Goal: Find specific page/section: Find specific page/section

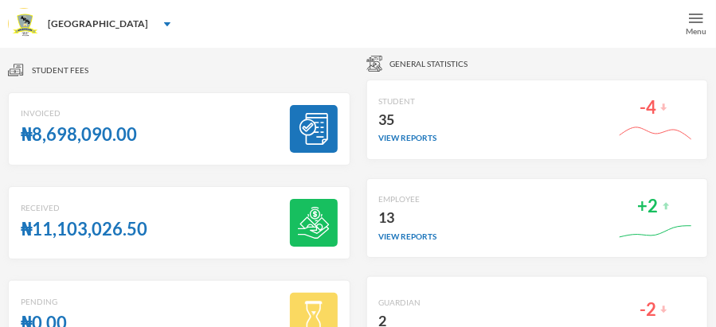
click at [695, 18] on img at bounding box center [696, 18] width 14 height 14
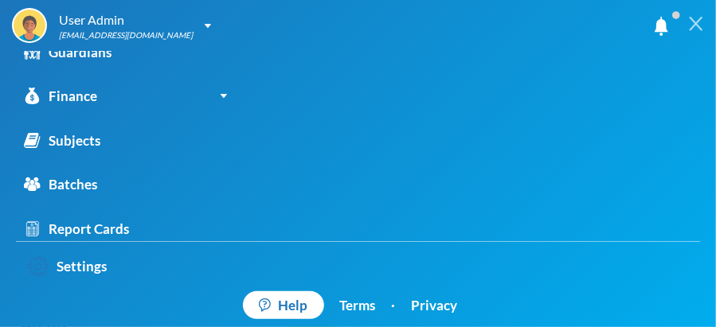
scroll to position [132, 0]
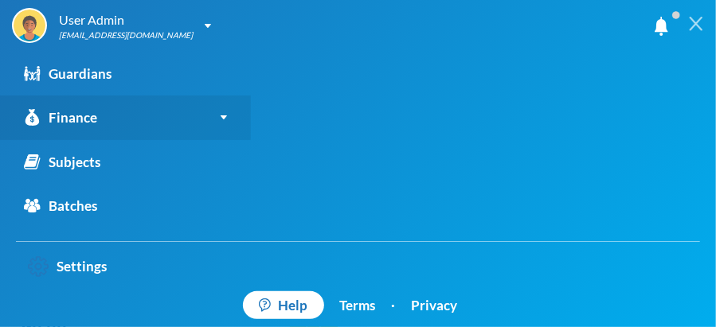
click at [112, 120] on link "Finance" at bounding box center [125, 118] width 251 height 45
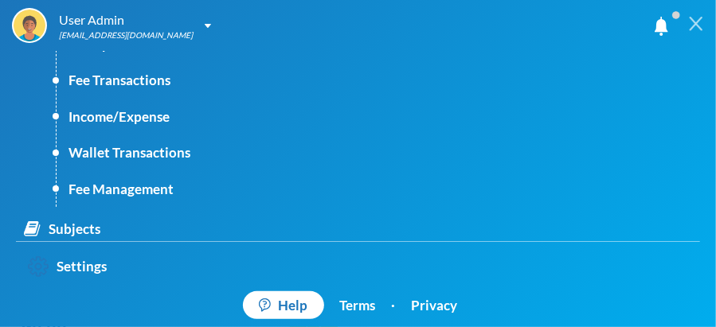
scroll to position [244, 0]
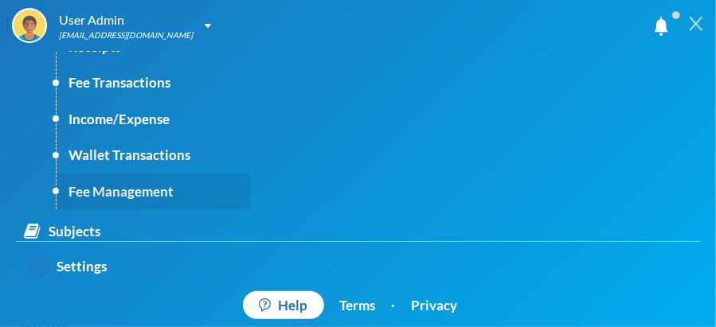
click at [174, 189] on link "Fee Management" at bounding box center [154, 192] width 194 height 37
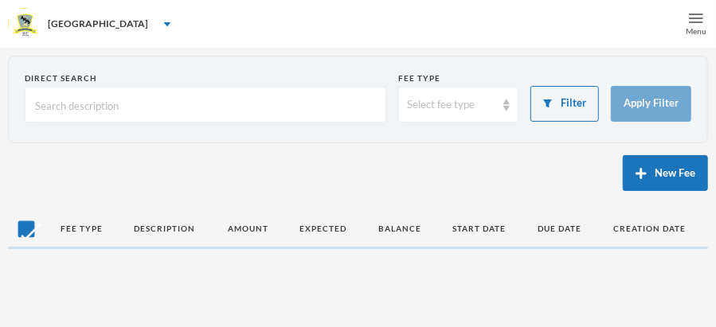
checkbox input "false"
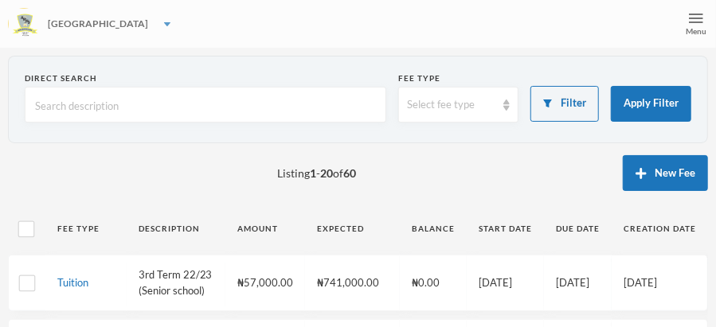
click at [164, 25] on img at bounding box center [167, 24] width 6 height 4
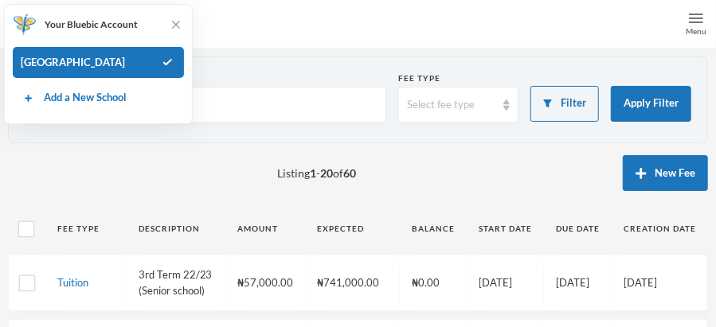
click at [510, 105] on img at bounding box center [506, 105] width 6 height 11
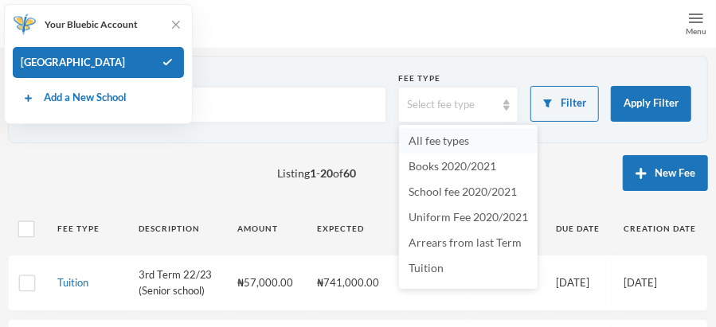
click at [463, 145] on span "All fee types" at bounding box center [439, 141] width 61 height 14
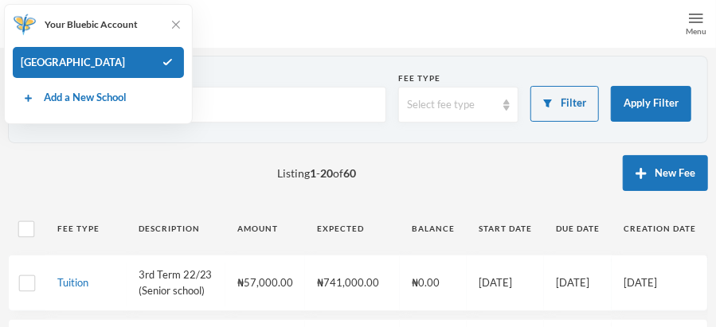
click at [249, 68] on section "Direct Search Fee type Select fee type Filter Apply Filter" at bounding box center [358, 100] width 700 height 88
click at [177, 26] on img at bounding box center [176, 25] width 16 height 16
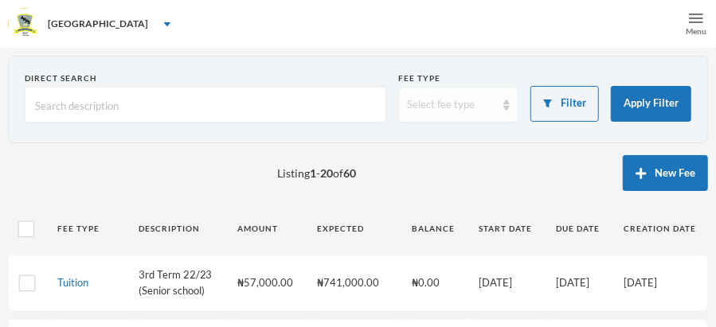
click at [508, 104] on img at bounding box center [506, 105] width 6 height 11
click at [164, 22] on img at bounding box center [167, 24] width 6 height 4
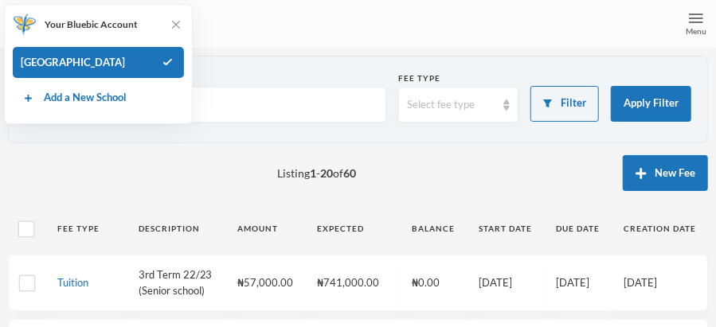
click at [283, 31] on div "[GEOGRAPHIC_DATA]" at bounding box center [358, 24] width 716 height 48
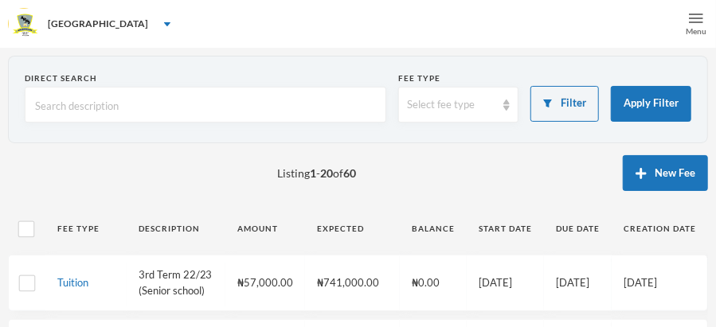
click at [699, 16] on img at bounding box center [696, 18] width 14 height 14
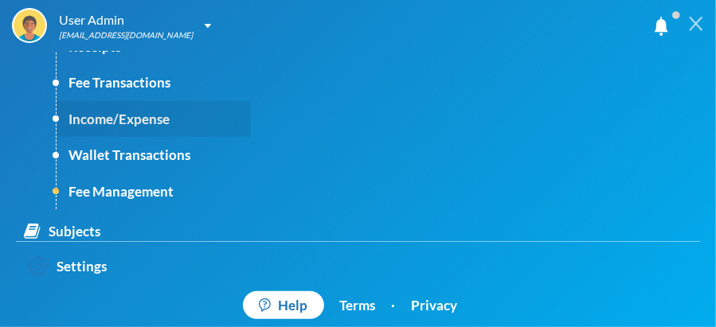
click at [137, 115] on link "Income/Expense" at bounding box center [154, 119] width 194 height 37
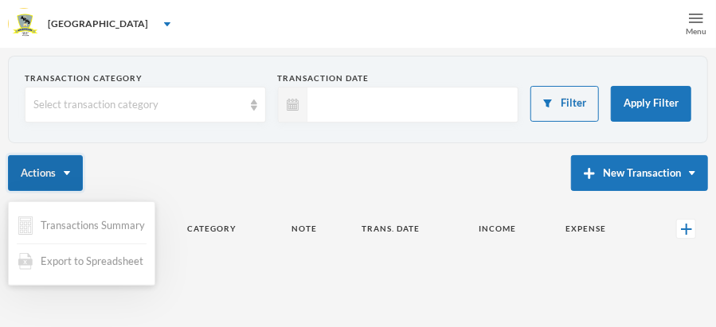
click at [68, 170] on button "Actions" at bounding box center [45, 173] width 75 height 36
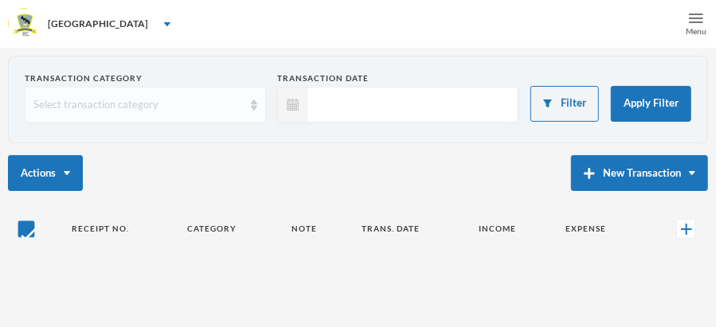
click at [70, 88] on div "Select transaction category" at bounding box center [145, 105] width 241 height 36
